Goal: Information Seeking & Learning: Learn about a topic

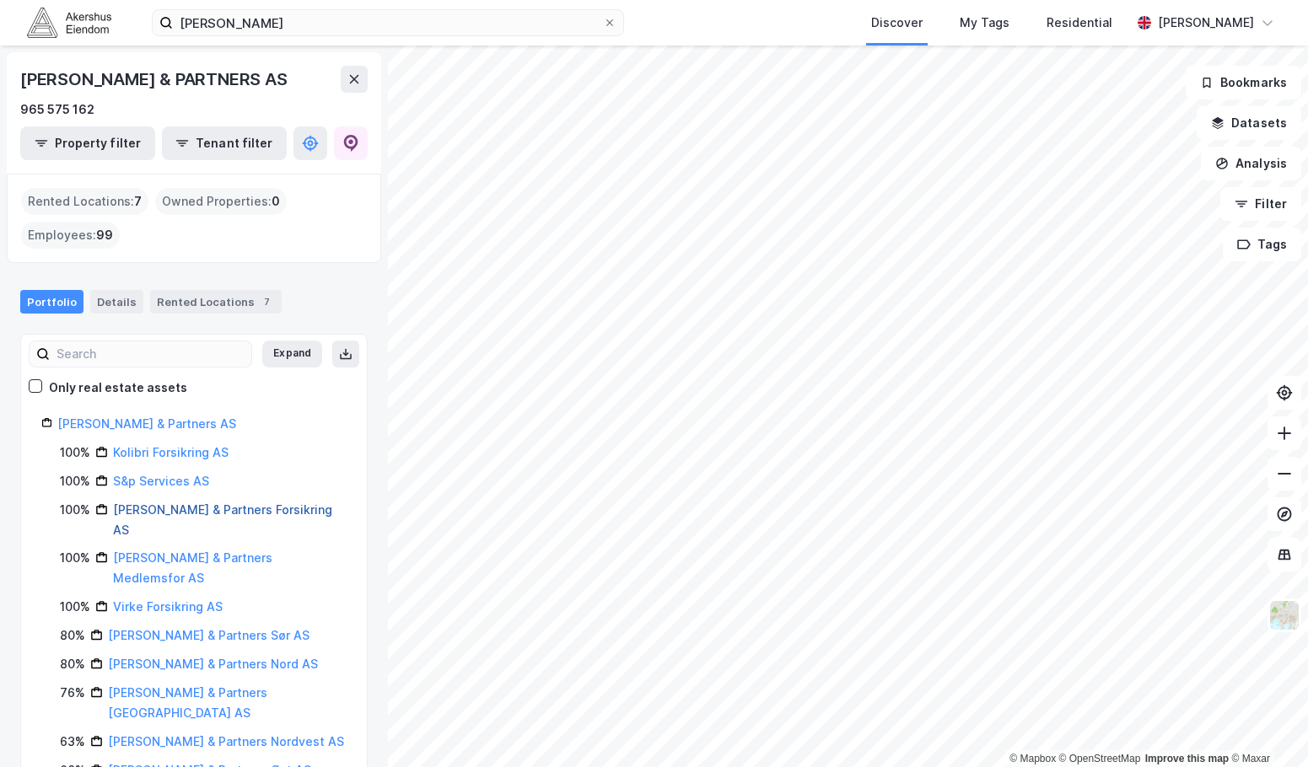
click at [220, 507] on link "[PERSON_NAME] & Partners Forsikring AS" at bounding box center [222, 520] width 219 height 35
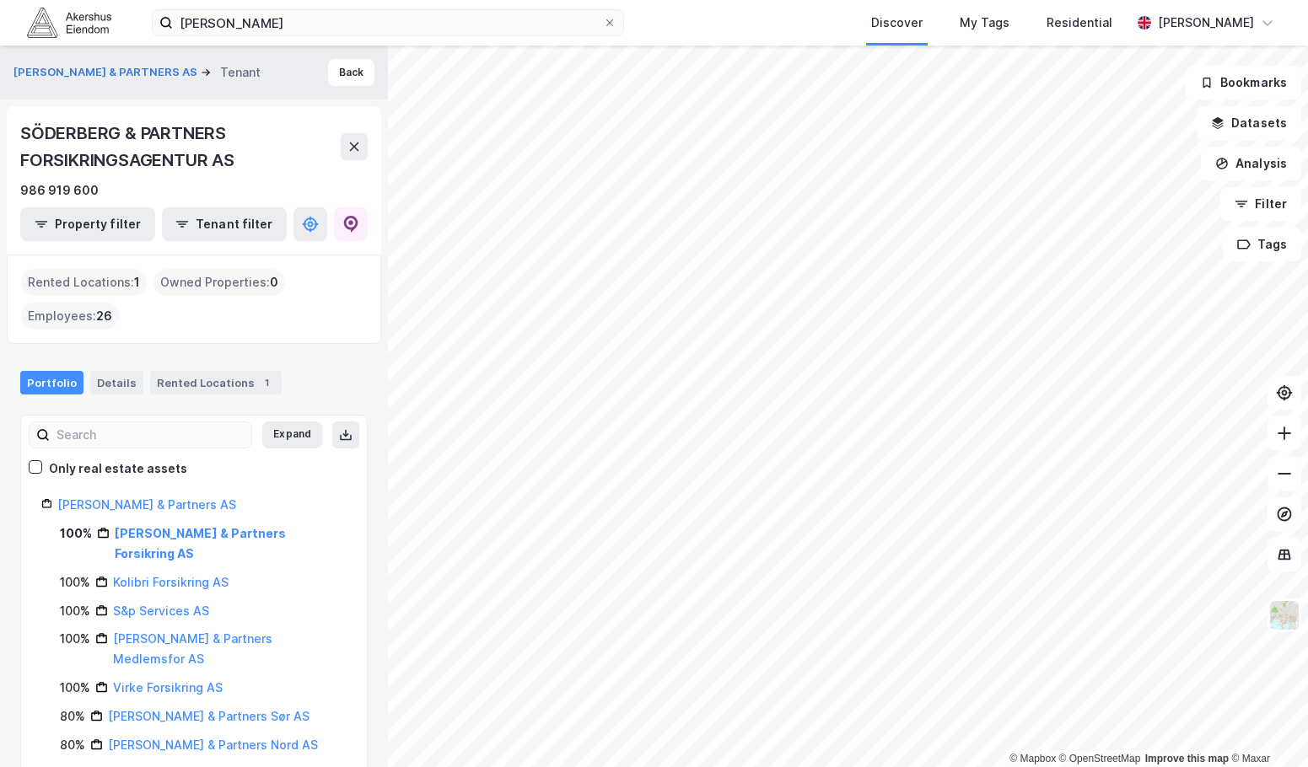
click at [112, 277] on div "Rented Locations : 1" at bounding box center [84, 282] width 126 height 27
click at [115, 274] on div "Rented Locations : 1" at bounding box center [84, 282] width 126 height 27
click at [116, 273] on div "Rented Locations : 1" at bounding box center [84, 282] width 126 height 27
click at [118, 273] on div "Rented Locations : 1" at bounding box center [84, 282] width 126 height 27
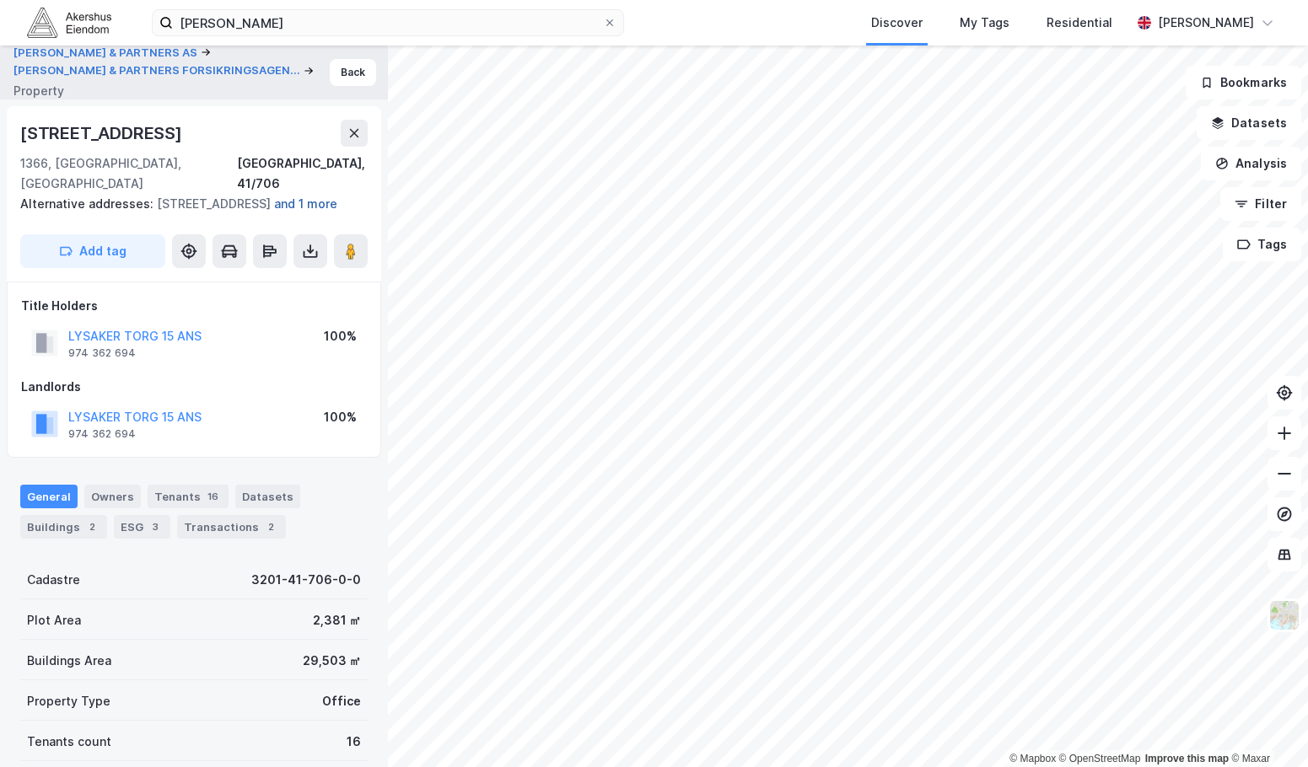
click at [0, 0] on button "and 1 more" at bounding box center [0, 0] width 0 height 0
